Goal: Check status: Check status

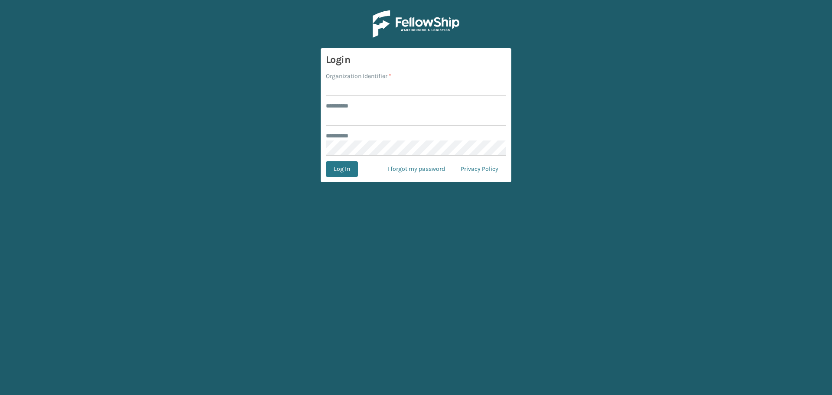
click at [0, 185] on main "Login Organization Identifier * ******** * ******** * Log In I forgot my passwo…" at bounding box center [416, 197] width 832 height 395
click at [356, 91] on input "Organization Identifier *" at bounding box center [416, 89] width 180 height 16
type input "superadminorganization"
click at [469, 123] on input "******** *" at bounding box center [416, 118] width 180 height 16
type input "*********"
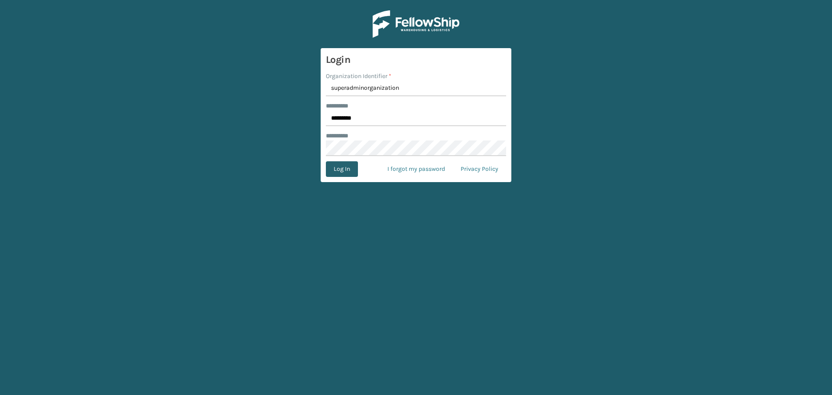
click at [345, 169] on button "Log In" at bounding box center [342, 169] width 32 height 16
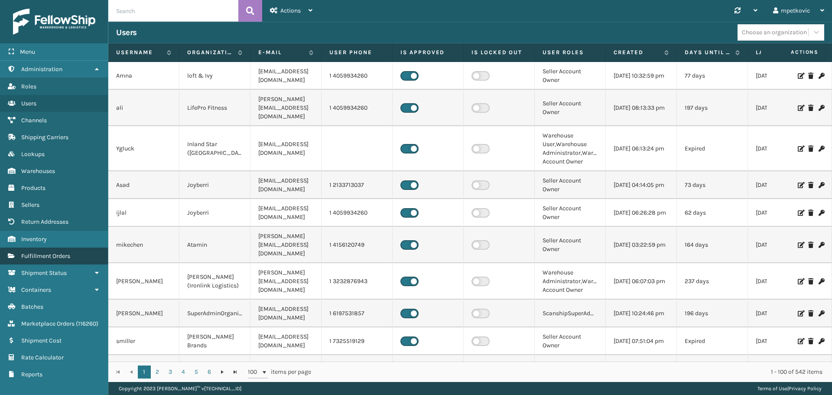
click at [65, 258] on span "Fulfillment Orders" at bounding box center [45, 255] width 49 height 7
click at [65, 254] on span "Fulfillment Orders" at bounding box center [45, 255] width 49 height 7
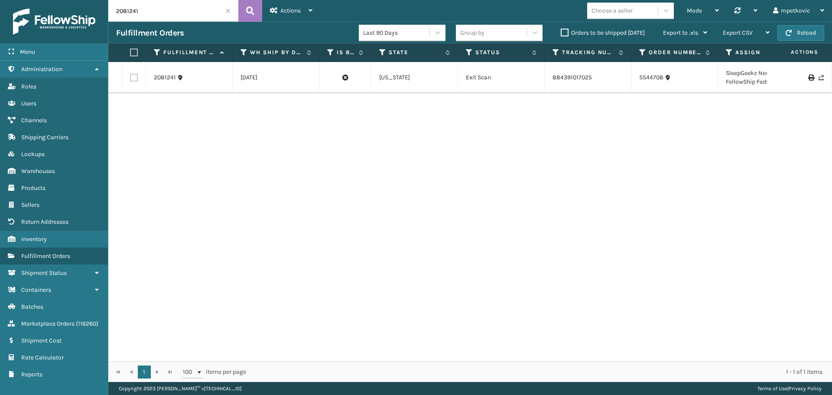
click at [154, 13] on input "2081241" at bounding box center [173, 11] width 130 height 22
click at [251, 10] on icon at bounding box center [250, 10] width 8 height 13
click at [166, 82] on link "2081241" at bounding box center [165, 77] width 22 height 9
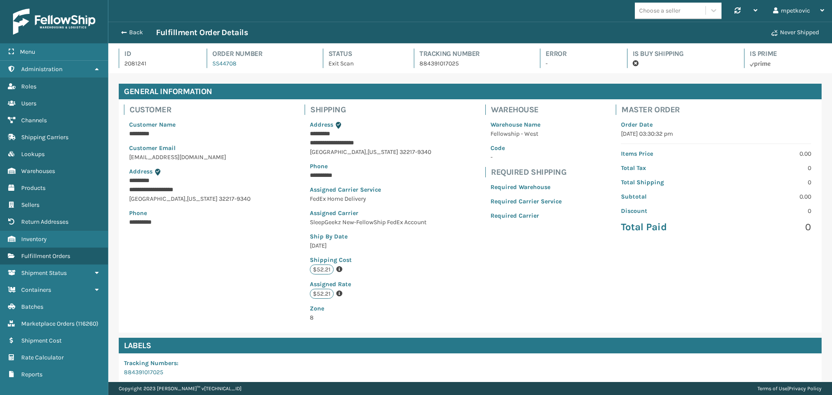
scroll to position [21, 723]
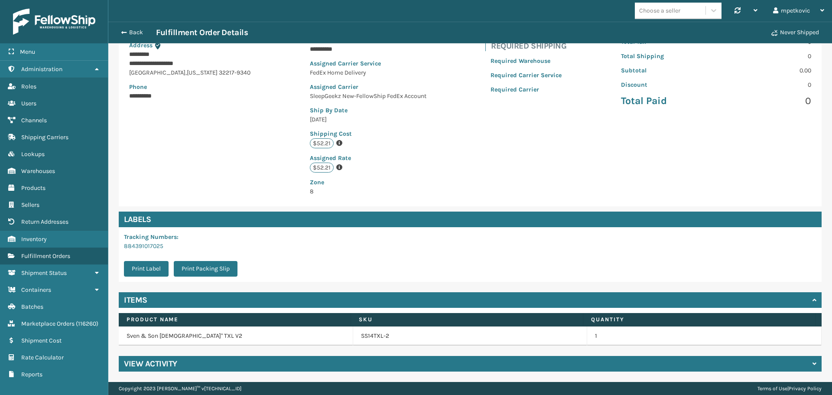
click at [303, 363] on div "View Activity" at bounding box center [470, 364] width 702 height 16
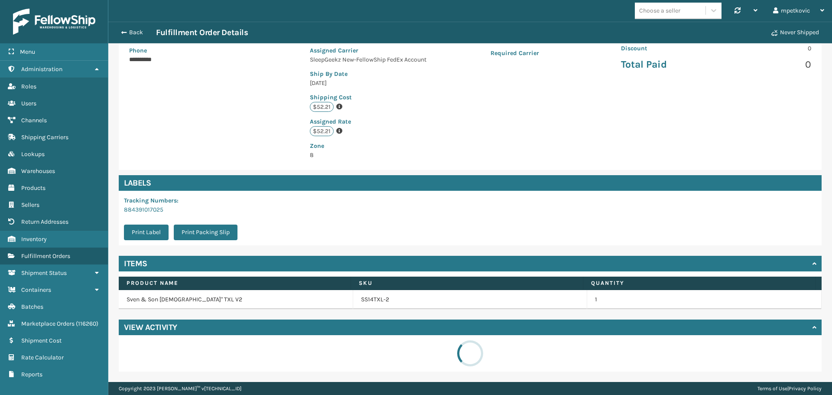
click at [263, 153] on div "**********" at bounding box center [470, 53] width 702 height 233
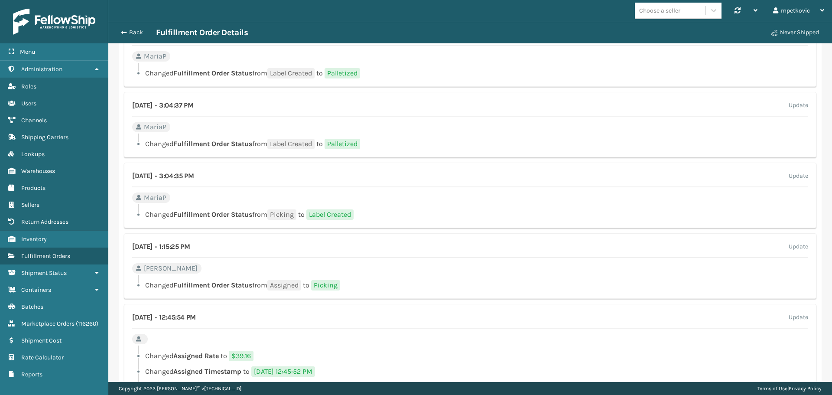
scroll to position [638, 0]
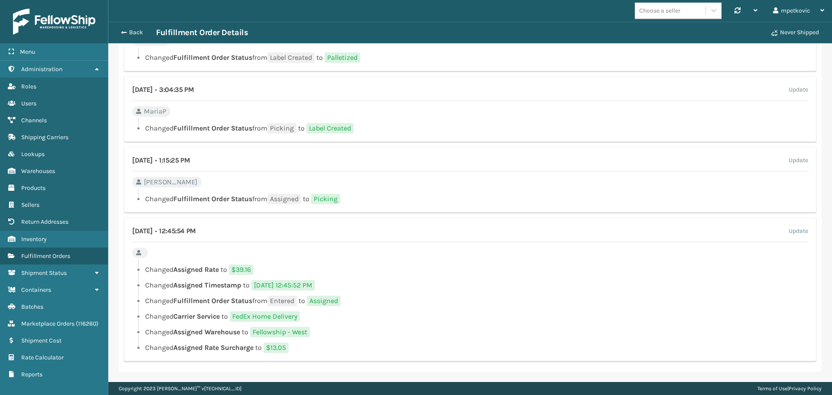
click at [384, 295] on li "Changed Fulfillment Order Status from Entered to Assigned" at bounding box center [470, 300] width 676 height 10
click at [386, 268] on li "Changed Assigned Rate to $39.16" at bounding box center [470, 269] width 676 height 10
click at [377, 288] on li "Changed Assigned Timestamp to [DATE] 12:45:52 PM" at bounding box center [470, 285] width 676 height 10
click at [369, 272] on li "Changed Assigned Rate to $39.16" at bounding box center [470, 269] width 676 height 10
click at [367, 263] on div at bounding box center [473, 261] width 670 height 5
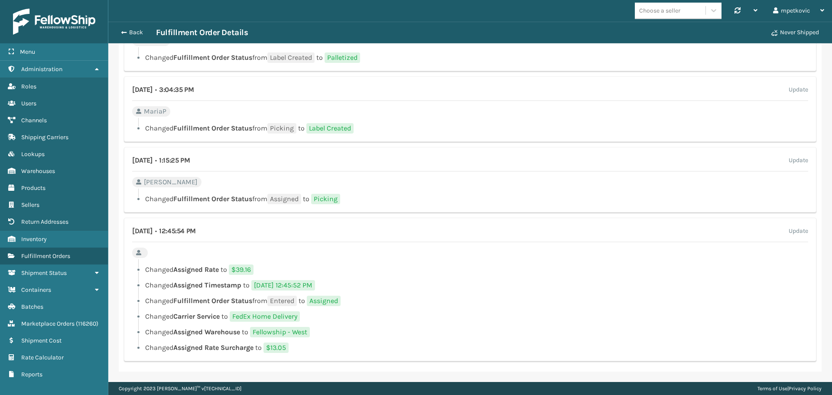
click at [696, 57] on li "Changed Fulfillment Order Status from Label Created to Palletized" at bounding box center [470, 57] width 676 height 10
click at [716, 312] on li "Changed Carrier Service to FedEx Home Delivery" at bounding box center [470, 316] width 676 height 10
click at [440, 267] on li "Changed Assigned Rate to $39.16" at bounding box center [470, 269] width 676 height 10
click at [453, 249] on div "[DATE] • 12:45:54 PM Update Changed Assigned Rate to $39.16 Changed Assigned Ti…" at bounding box center [470, 288] width 692 height 143
click at [369, 277] on ul "Changed Assigned Rate to $39.16 Changed Assigned Timestamp to [DATE] 12:45:52 P…" at bounding box center [470, 308] width 676 height 88
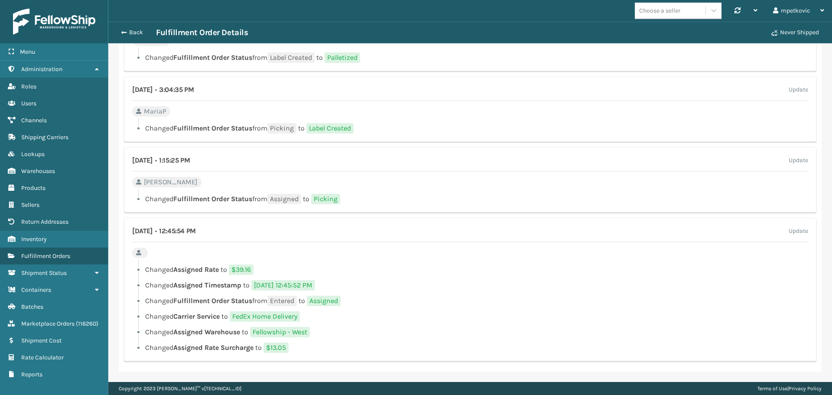
click at [185, 249] on div "[DATE] • 12:45:54 PM Update Changed Assigned Rate to $39.16 Changed Assigned Ti…" at bounding box center [470, 288] width 692 height 143
click at [269, 249] on div "[DATE] • 12:45:54 PM Update Changed Assigned Rate to $39.16 Changed Assigned Ti…" at bounding box center [470, 288] width 692 height 143
click at [213, 249] on div "[DATE] • 12:45:54 PM Update Changed Assigned Rate to $39.16 Changed Assigned Ti…" at bounding box center [470, 288] width 692 height 143
click at [163, 249] on div "[DATE] • 12:45:54 PM Update Changed Assigned Rate to $39.16 Changed Assigned Ti…" at bounding box center [470, 288] width 692 height 143
click at [425, 300] on li "Changed Fulfillment Order Status from Entered to Assigned" at bounding box center [470, 300] width 676 height 10
